Goal: Task Accomplishment & Management: Complete application form

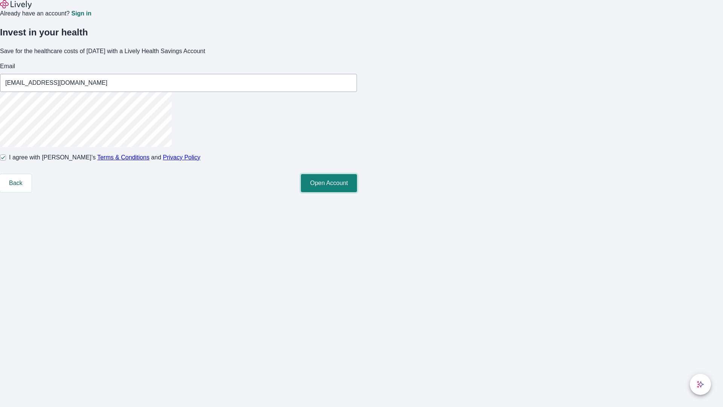
click at [357, 192] on button "Open Account" at bounding box center [329, 183] width 56 height 18
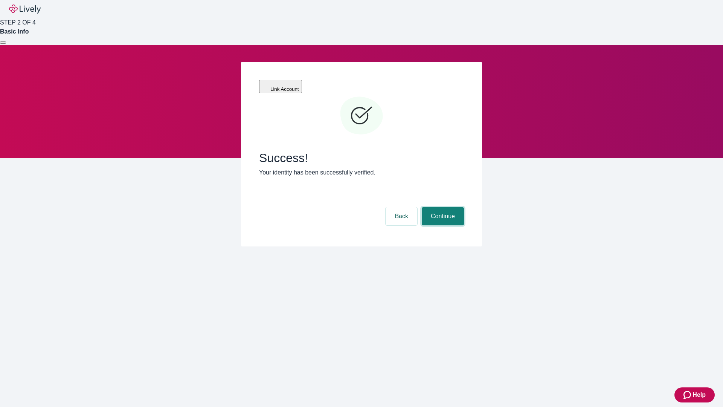
click at [442, 207] on button "Continue" at bounding box center [443, 216] width 42 height 18
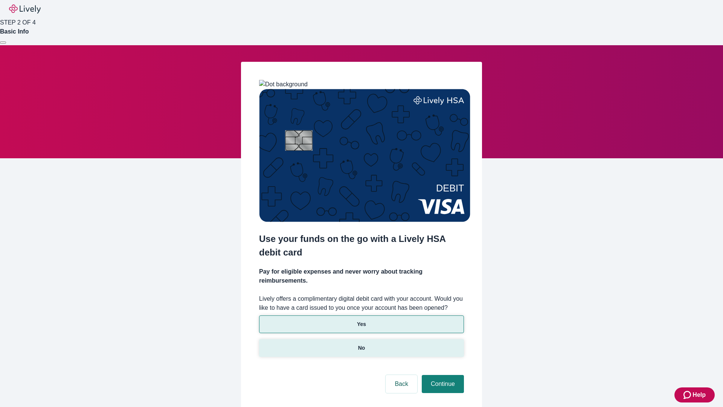
click at [361, 344] on p "No" at bounding box center [361, 348] width 7 height 8
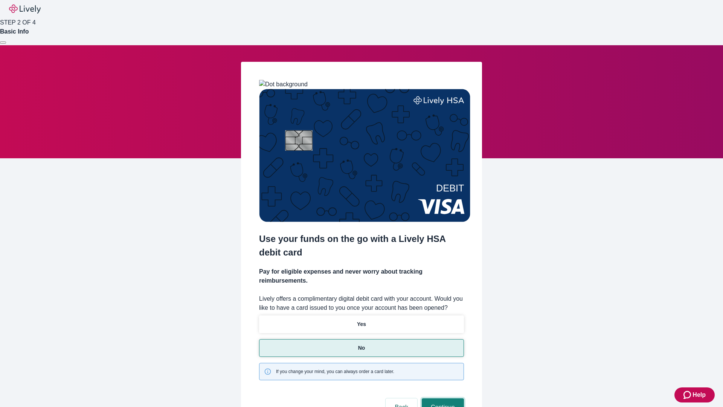
click at [442, 398] on button "Continue" at bounding box center [443, 407] width 42 height 18
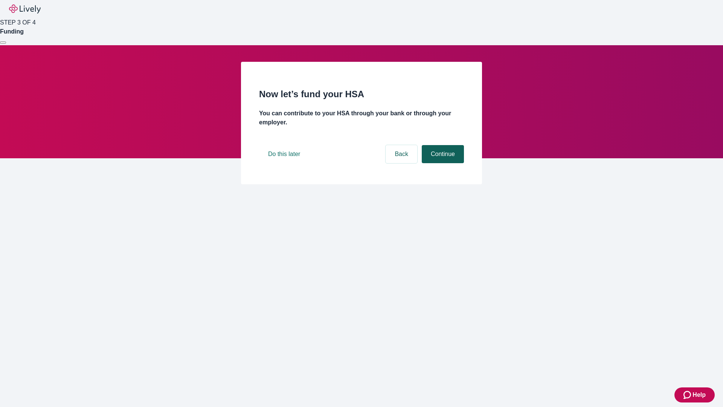
click at [442, 163] on button "Continue" at bounding box center [443, 154] width 42 height 18
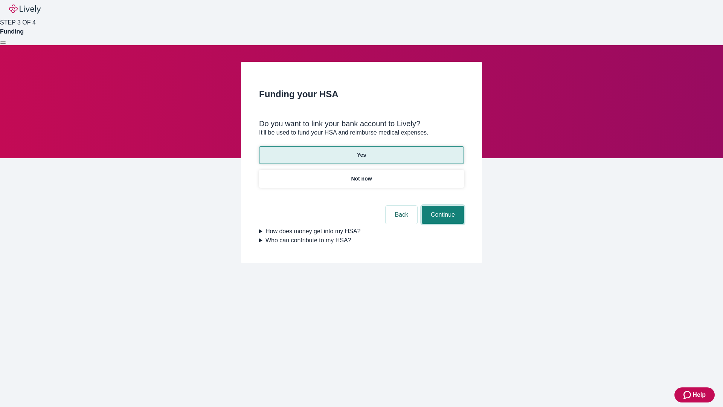
click at [442, 206] on button "Continue" at bounding box center [443, 215] width 42 height 18
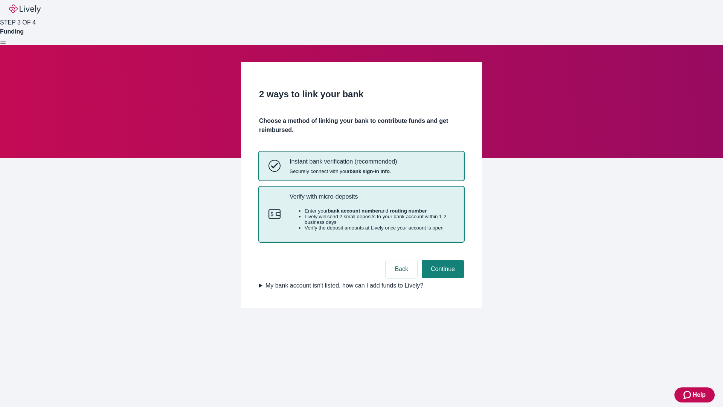
click at [372, 200] on p "Verify with micro-deposits" at bounding box center [372, 196] width 165 height 7
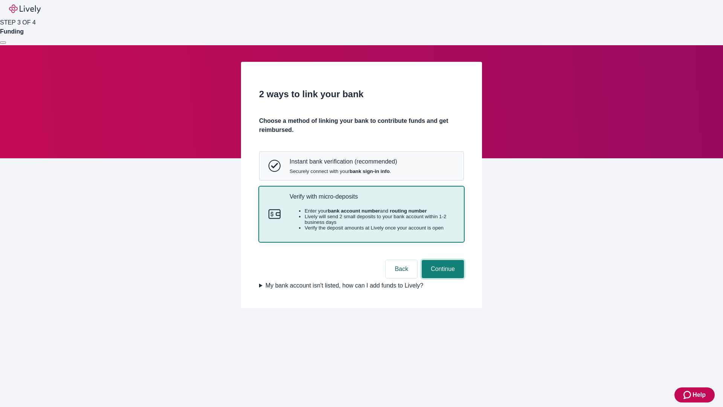
click at [442, 278] on button "Continue" at bounding box center [443, 269] width 42 height 18
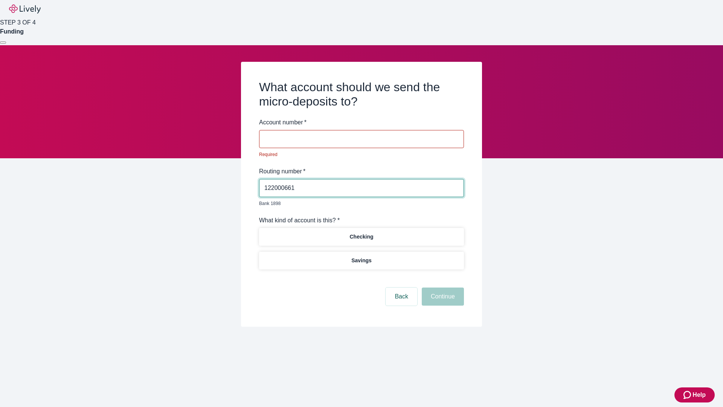
type input "122000661"
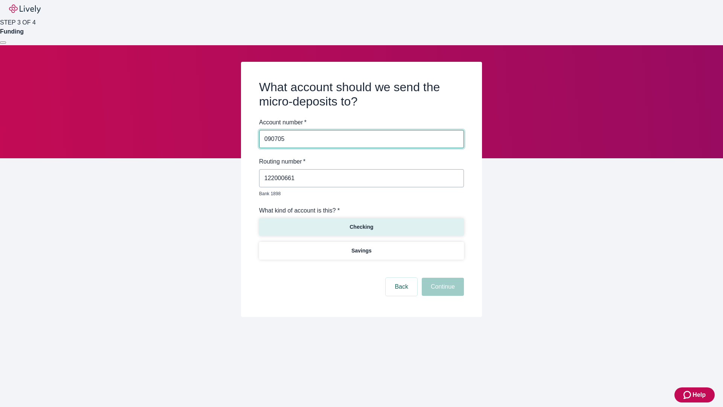
type input "090705"
click at [361, 223] on p "Checking" at bounding box center [361, 227] width 24 height 8
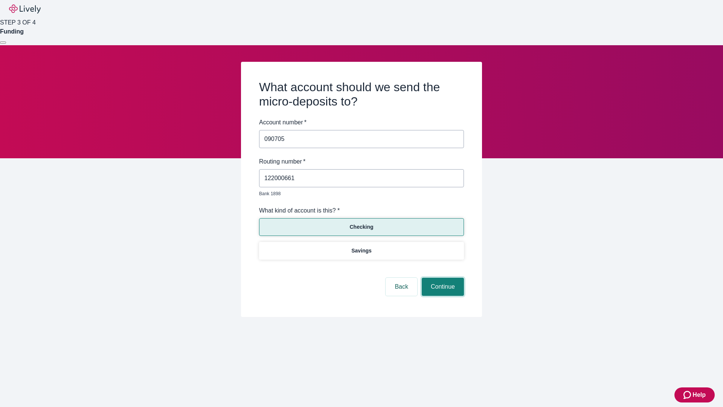
click at [442, 278] on button "Continue" at bounding box center [443, 286] width 42 height 18
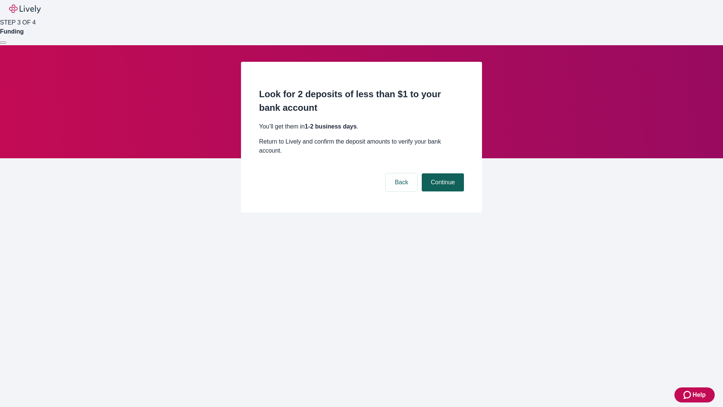
click at [442, 173] on button "Continue" at bounding box center [443, 182] width 42 height 18
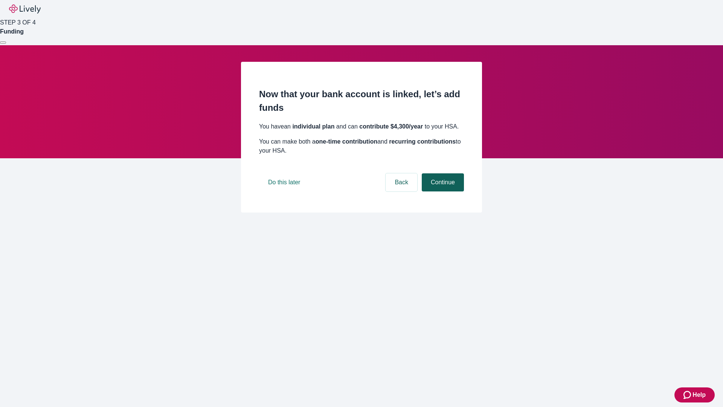
click at [442, 191] on button "Continue" at bounding box center [443, 182] width 42 height 18
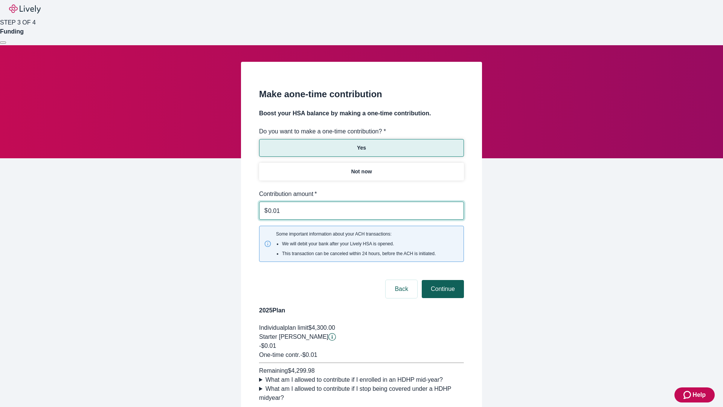
type input "0.01"
click at [442, 280] on button "Continue" at bounding box center [443, 289] width 42 height 18
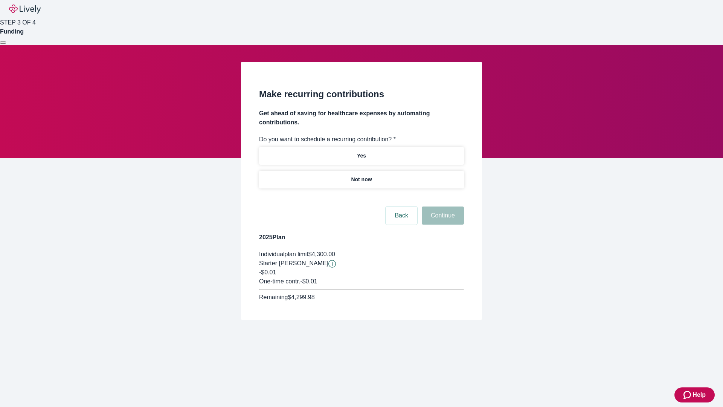
click at [361, 175] on p "Not now" at bounding box center [361, 179] width 21 height 8
click at [442, 206] on button "Continue" at bounding box center [443, 215] width 42 height 18
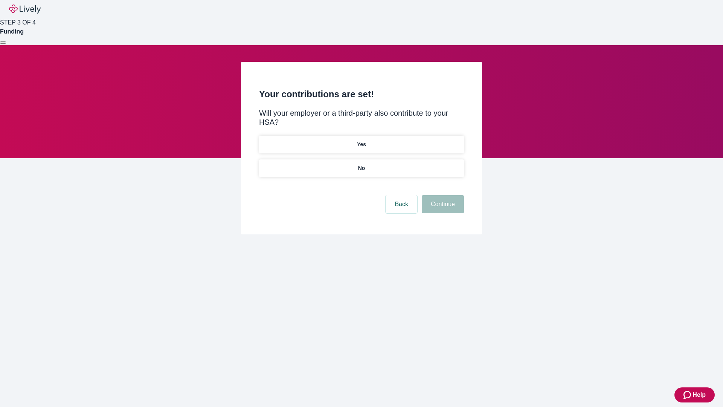
click at [361, 164] on p "No" at bounding box center [361, 168] width 7 height 8
click at [442, 195] on button "Continue" at bounding box center [443, 204] width 42 height 18
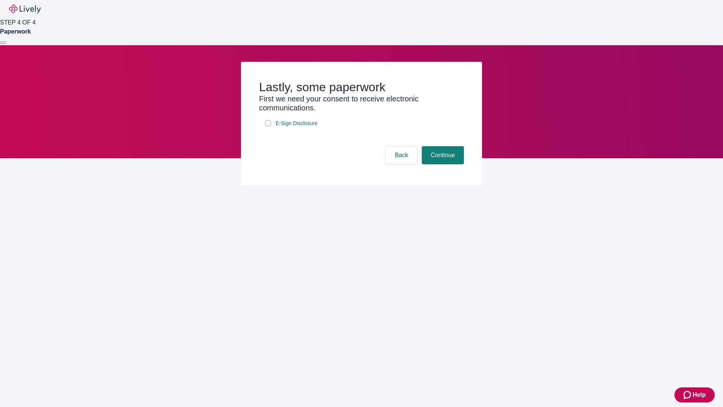
click at [268, 126] on input "E-Sign Disclosure" at bounding box center [268, 123] width 6 height 6
checkbox input "true"
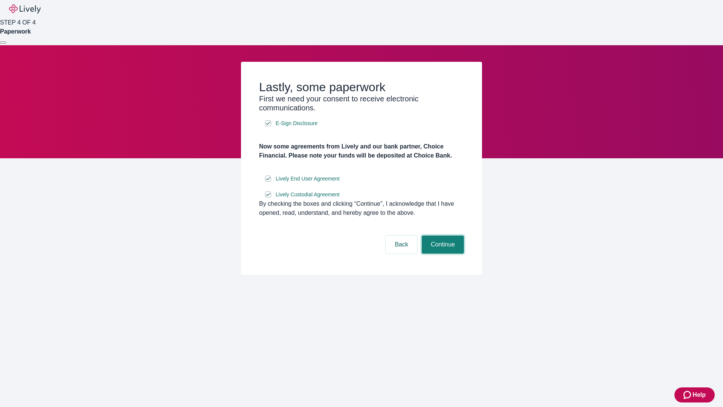
click at [442, 253] on button "Continue" at bounding box center [443, 244] width 42 height 18
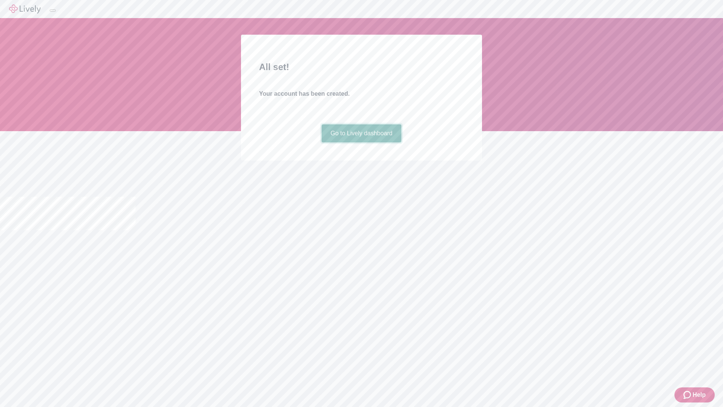
click at [361, 142] on link "Go to Lively dashboard" at bounding box center [362, 133] width 80 height 18
